Goal: Task Accomplishment & Management: Manage account settings

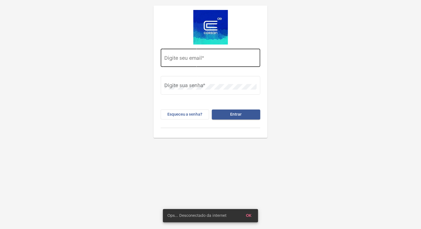
drag, startPoint x: 0, startPoint y: 0, endPoint x: 207, endPoint y: 60, distance: 215.5
click at [207, 60] on input "Digite seu email *" at bounding box center [211, 59] width 92 height 6
type input "[EMAIL_ADDRESS][PERSON_NAME][DOMAIN_NAME]"
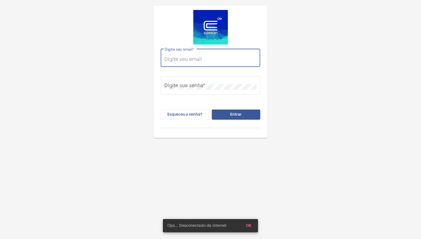
click at [184, 57] on input "Digite seu email *" at bounding box center [211, 59] width 92 height 6
type input "[EMAIL_ADDRESS][PERSON_NAME][DOMAIN_NAME]"
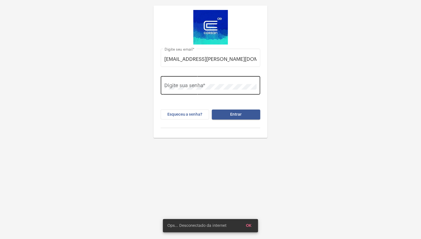
click at [216, 83] on div "Digite sua senha *" at bounding box center [211, 85] width 92 height 20
click at [212, 110] on button "Entrar" at bounding box center [236, 115] width 48 height 10
